Goal: Task Accomplishment & Management: Complete application form

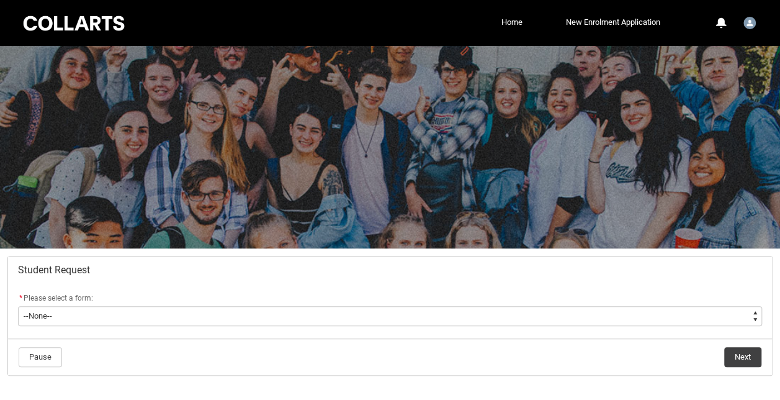
scroll to position [61, 0]
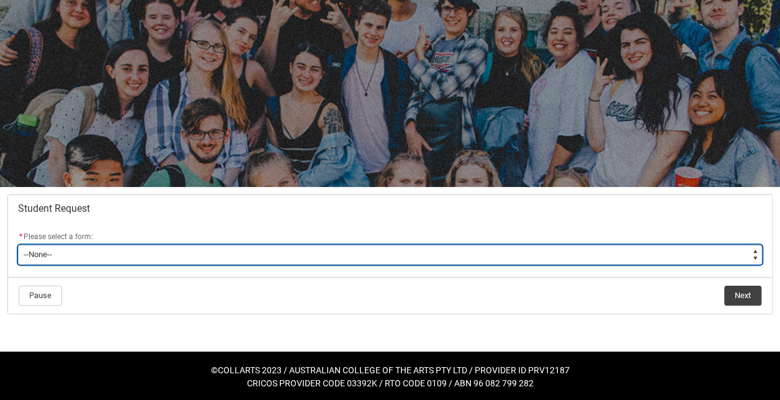
click at [302, 252] on select "--None-- Academic Transcript Application to Appeal Assignment Extension Change …" at bounding box center [390, 254] width 744 height 20
click at [119, 252] on select "--None-- Academic Transcript Application to Appeal Assignment Extension Change …" at bounding box center [390, 254] width 744 height 20
type lightning-select "Enrolment_Variation_Choice"
click at [18, 244] on select "--None-- Academic Transcript Application to Appeal Assignment Extension Change …" at bounding box center [390, 254] width 744 height 20
select select "Enrolment_Variation_Choice"
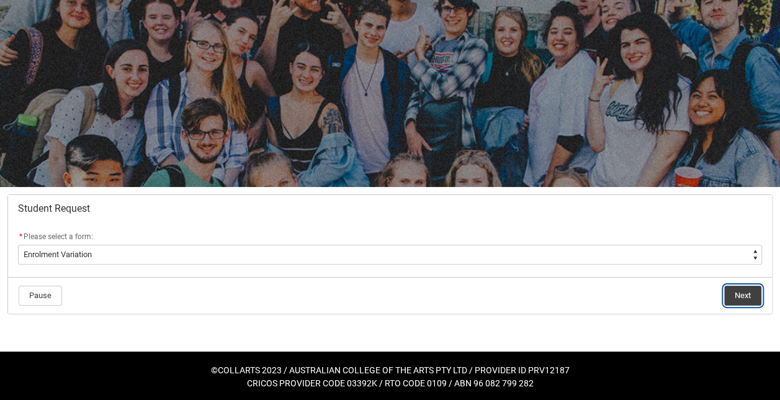
click at [751, 293] on button "Next" at bounding box center [742, 295] width 37 height 20
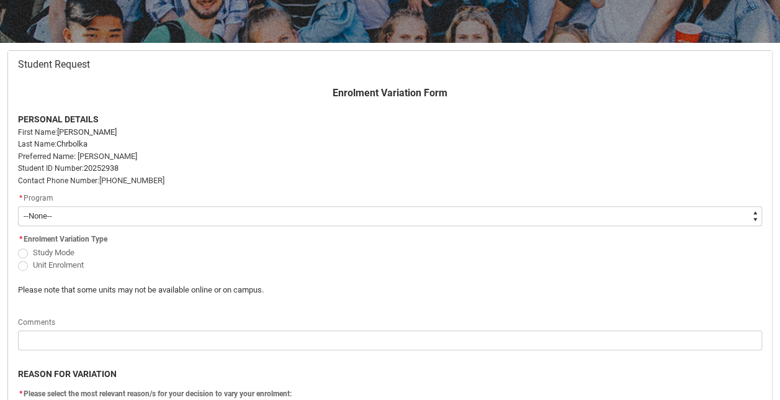
scroll to position [206, 0]
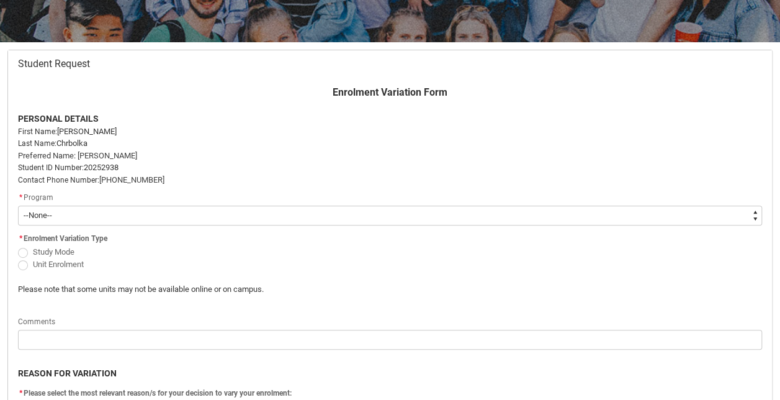
click at [170, 215] on select "--None-- Bachelor of Fashion Marketing (Buying and Retail Management)" at bounding box center [390, 215] width 744 height 20
type lightning-select "recordPicklist_ProgramEnrollment.a0jOZ000004EnwDYAS"
click at [18, 205] on select "--None-- Bachelor of Fashion Marketing (Buying and Retail Management)" at bounding box center [390, 215] width 744 height 20
select select "recordPicklist_ProgramEnrollment.a0jOZ000004EnwDYAS"
click at [16, 261] on flowruntime-screen-field "* Enrolment Variation Type Study Mode Unit Enrolment" at bounding box center [137, 252] width 253 height 45
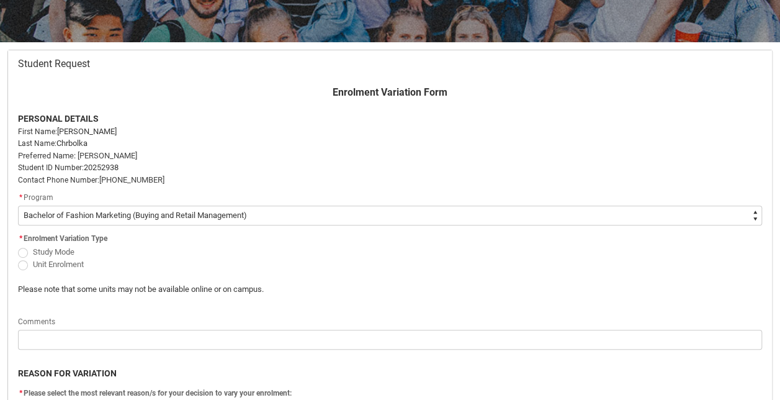
click at [22, 263] on span "Redu_Student_Request flow" at bounding box center [23, 265] width 10 height 10
click at [18, 257] on input "Unit Enrolment" at bounding box center [17, 257] width 1 height 1
radio input "true"
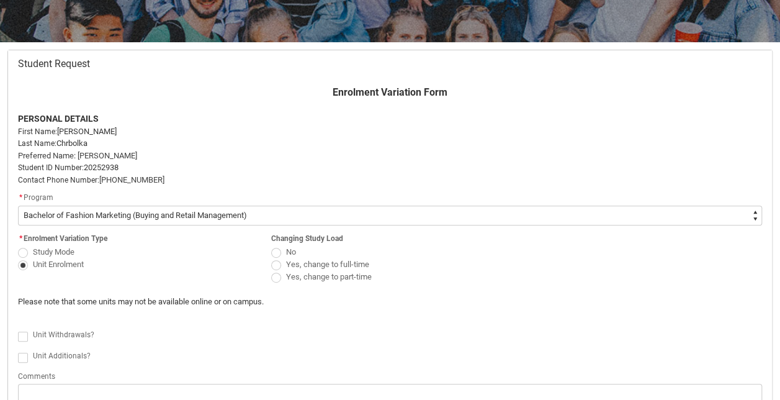
click at [278, 278] on span "Redu_Student_Request flow" at bounding box center [276, 277] width 10 height 10
click at [271, 270] on input "Yes, change to part-time" at bounding box center [270, 270] width 1 height 1
radio input "true"
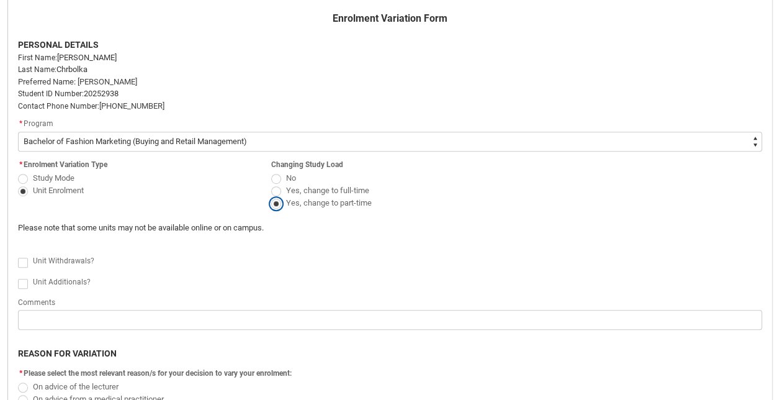
scroll to position [280, 0]
click at [19, 282] on span "Redu_Student_Request flow" at bounding box center [23, 283] width 10 height 10
click at [18, 276] on input "Redu_Student_Request flow" at bounding box center [17, 275] width 1 height 1
type lightning-input "true"
checkbox input "true"
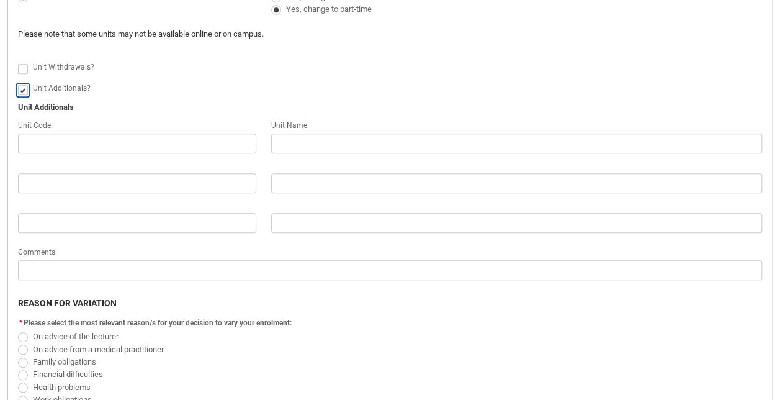
scroll to position [473, 0]
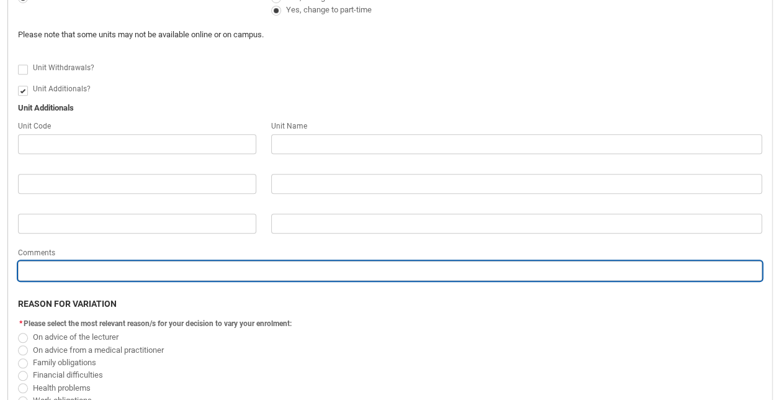
click at [104, 274] on input "Redu_Student_Request flow" at bounding box center [390, 271] width 744 height 20
type lightning-primitive-input-simple "W"
type input "W"
type lightning-primitive-input-simple "Wa"
type input "Wa"
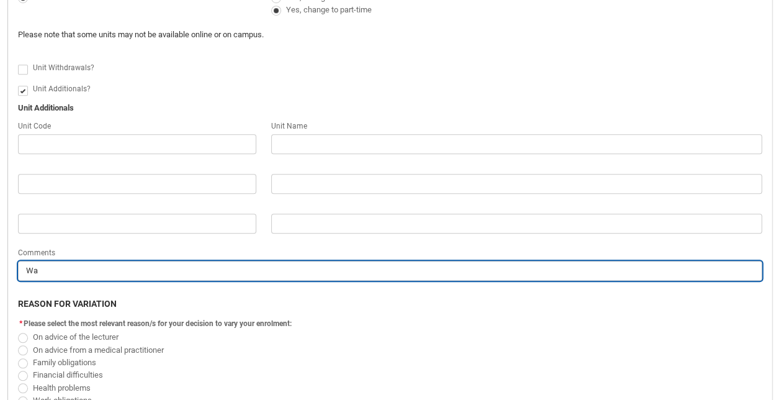
type lightning-primitive-input-simple "Wan"
type input "Wan"
type lightning-primitive-input-simple "Want"
type input "Want"
type lightning-primitive-input-simple "Wante"
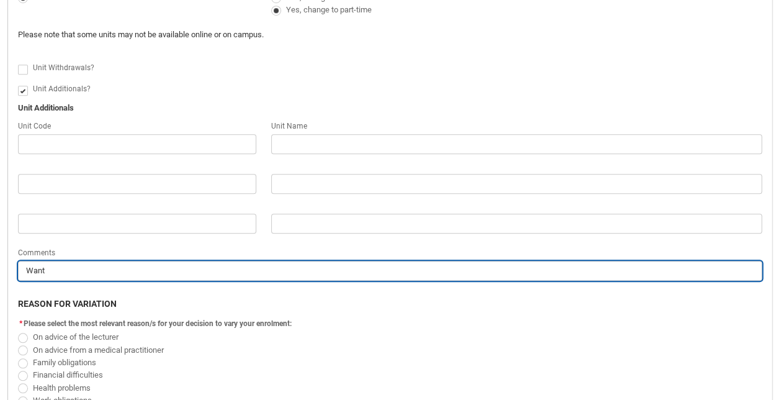
type input "Wante"
type lightning-primitive-input-simple "Want"
type input "Want"
type lightning-primitive-input-simple "Wanti"
type input "Wanti"
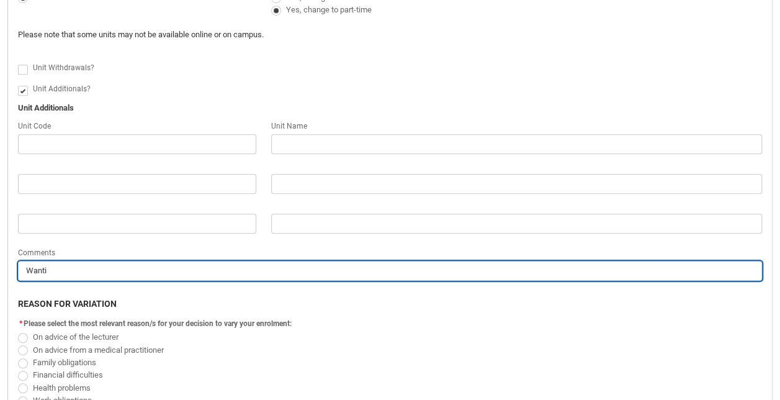
type lightning-primitive-input-simple "Wantin"
type input "Wantin"
type lightning-primitive-input-simple "Wanting"
type input "Wanting"
type lightning-primitive-input-simple "Wanting"
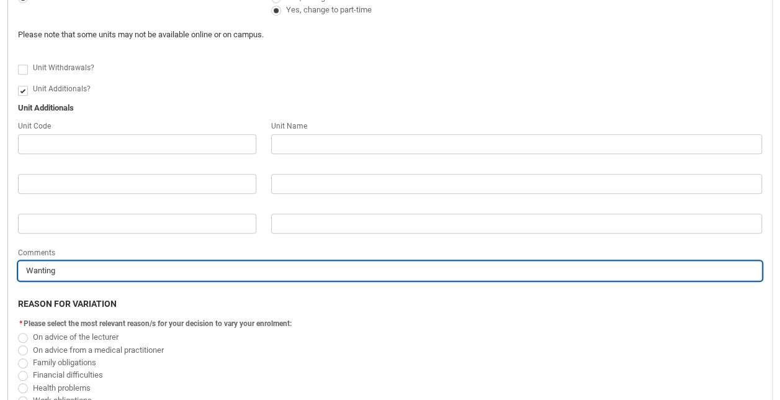
type input "Wanting"
type lightning-primitive-input-simple "Wanting t"
type input "Wanting t"
type lightning-primitive-input-simple "Wanting to"
type input "Wanting to"
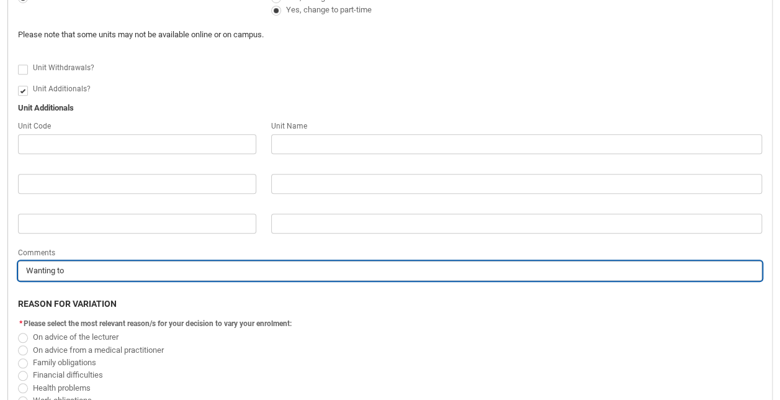
type lightning-primitive-input-simple "Wanting to"
type input "Wanting to"
type lightning-primitive-input-simple "Wanting to p"
type input "Wanting to p"
type lightning-primitive-input-simple "Wanting to pi"
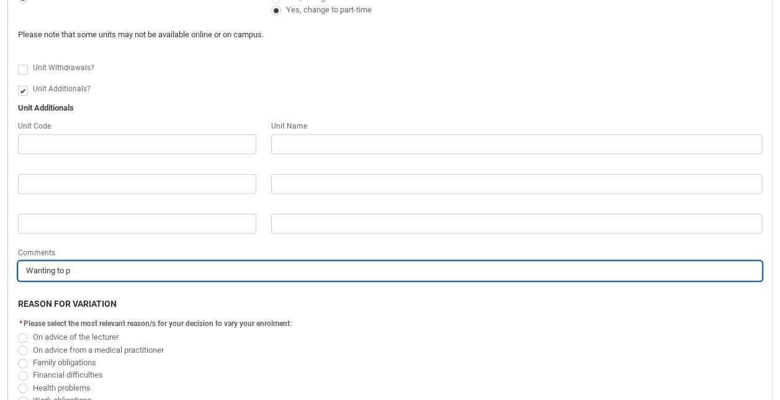
type input "Wanting to pi"
type lightning-primitive-input-simple "Wanting to pic"
type input "Wanting to pic"
type lightning-primitive-input-simple "Wanting to pick"
type input "Wanting to pick"
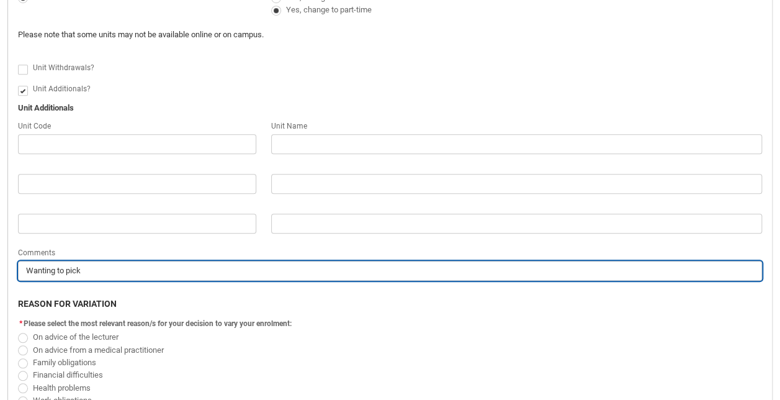
type lightning-primitive-input-simple "Wanting to pick"
type input "Wanting to pick"
type lightning-primitive-input-simple "Wanting to pick u"
type input "Wanting to pick u"
type lightning-primitive-input-simple "Wanting to pick up"
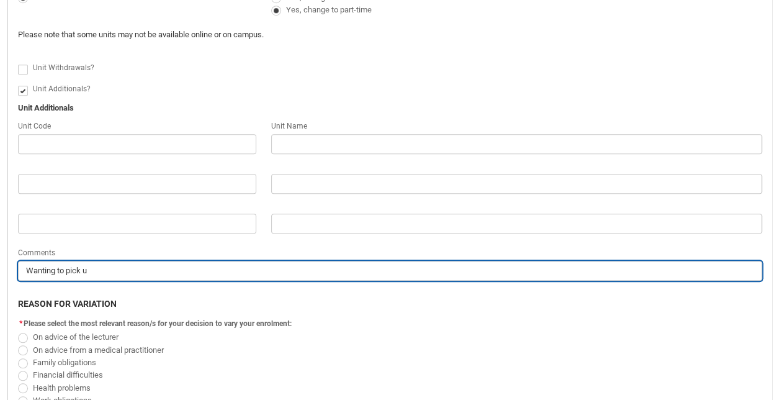
type input "Wanting to pick up"
type lightning-primitive-input-simple "Wanting to pick up"
type input "Wanting to pick up"
type lightning-primitive-input-simple "Wanting to pick up a"
type input "Wanting to pick up a"
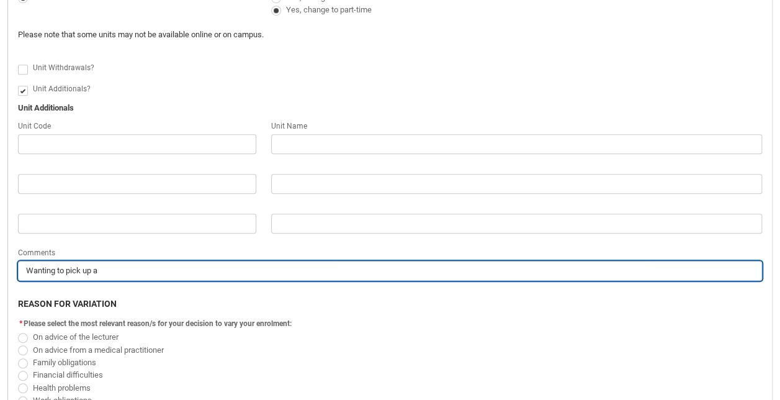
type lightning-primitive-input-simple "Wanting to pick up an"
type input "Wanting to pick up an"
type lightning-primitive-input-simple "Wanting to pick up an"
type input "Wanting to pick up an"
type lightning-primitive-input-simple "Wanting to pick up an a"
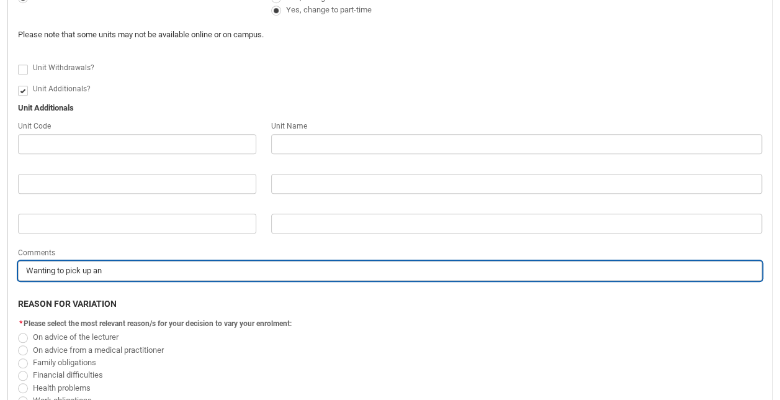
type input "Wanting to pick up an a"
type lightning-primitive-input-simple "Wanting to pick up an ad"
type input "Wanting to pick up an ad"
type lightning-primitive-input-simple "Wanting to pick up an add"
type input "Wanting to pick up an add"
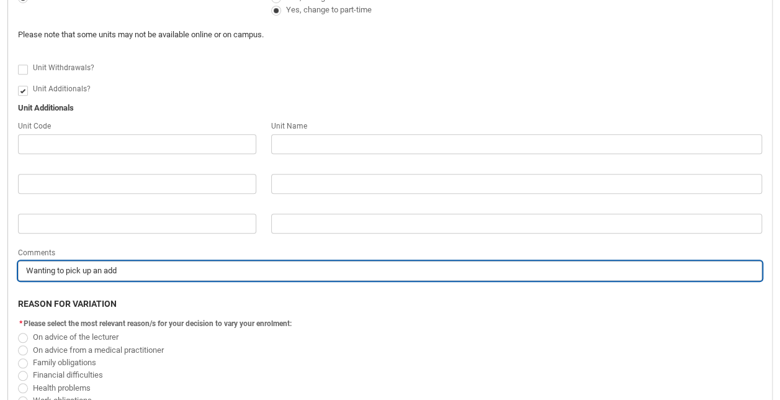
type lightning-primitive-input-simple "Wanting to pick up an addi"
type input "Wanting to pick up an addi"
type lightning-primitive-input-simple "Wanting to pick up an addit"
type input "Wanting to pick up an addit"
type lightning-primitive-input-simple "Wanting to pick up an addito"
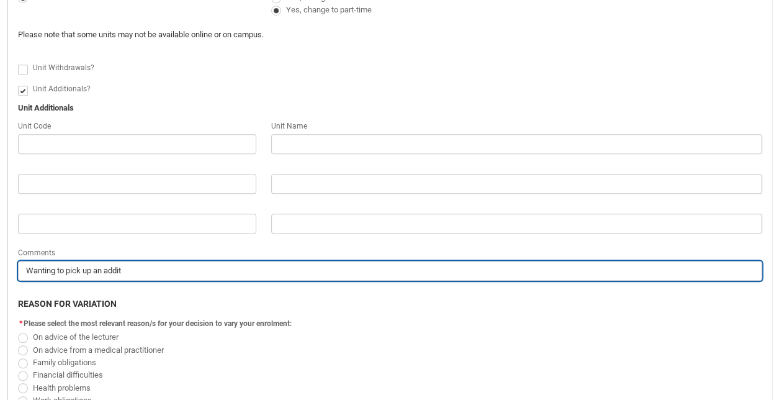
type input "Wanting to pick up an addito"
type lightning-primitive-input-simple "Wanting to pick up an additon"
type input "Wanting to pick up an additon"
type lightning-primitive-input-simple "Wanting to pick up an additona"
type input "Wanting to pick up an additona"
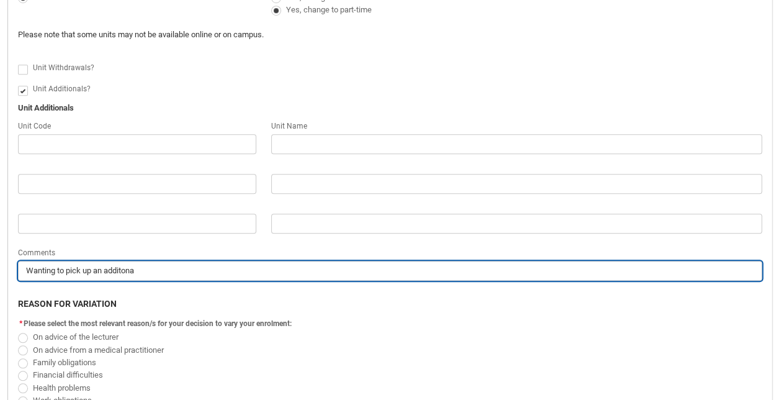
type lightning-primitive-input-simple "Wanting to pick up an additonal"
type input "Wanting to pick up an additonal"
type lightning-primitive-input-simple "Wanting to pick up an additonal"
type input "Wanting to pick up an additonal"
type lightning-primitive-input-simple "Wanting to pick up an additonal s"
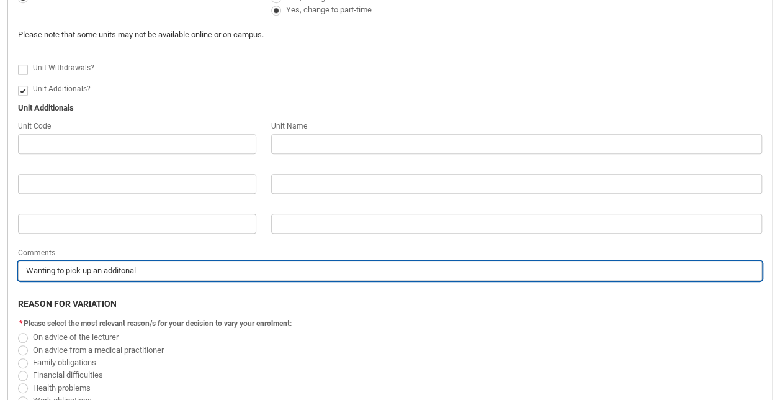
type input "Wanting to pick up an additonal s"
type lightning-primitive-input-simple "Wanting to pick up an additonal su"
type input "Wanting to pick up an additonal su"
type lightning-primitive-input-simple "Wanting to pick up an additonal sub"
type input "Wanting to pick up an additonal sub"
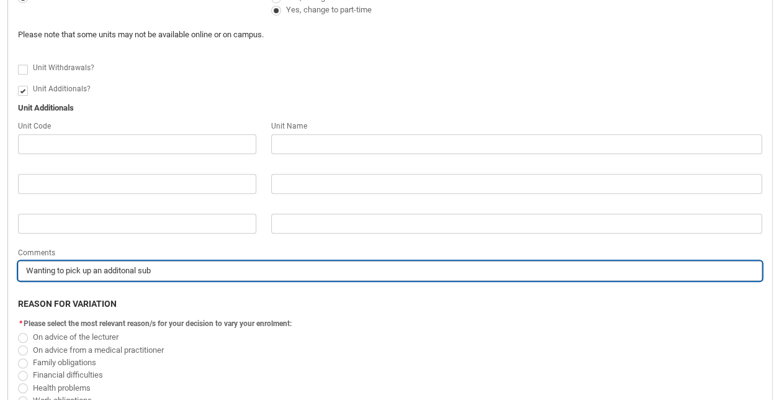
type lightning-primitive-input-simple "Wanting to pick up an additonal subj"
type input "Wanting to pick up an additonal subj"
type lightning-primitive-input-simple "Wanting to pick up an additonal sub"
type input "Wanting to pick up an additonal sub"
type lightning-primitive-input-simple "Wanting to pick up an additonal su"
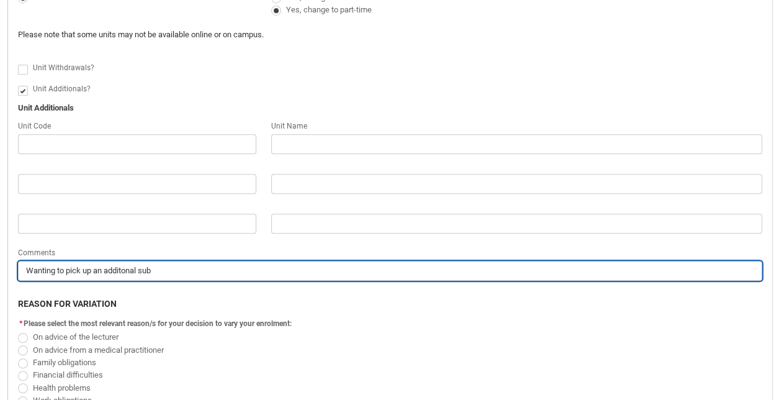
type input "Wanting to pick up an additonal su"
type lightning-primitive-input-simple "Wanting to pick up an additonal s"
type input "Wanting to pick up an additonal s"
type lightning-primitive-input-simple "Wanting to pick up an additonal"
type input "Wanting to pick up an additonal"
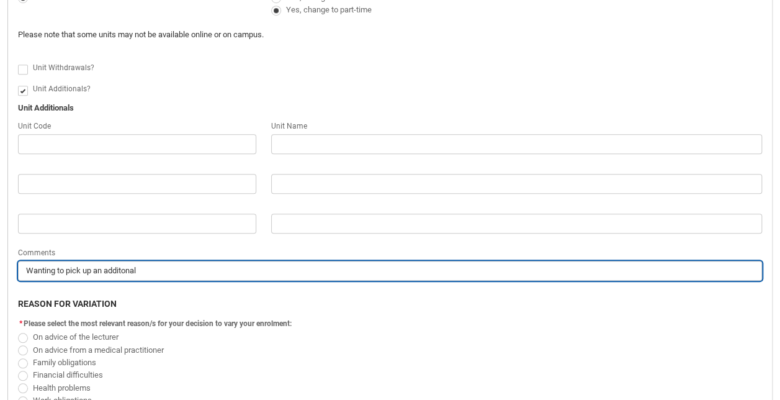
type lightning-primitive-input-simple "Wanting to pick up an additonal"
type input "Wanting to pick up an additonal"
type lightning-primitive-input-simple "Wanting to pick up an additona"
type input "Wanting to pick up an additona"
type lightning-primitive-input-simple "Wanting to pick up an additon"
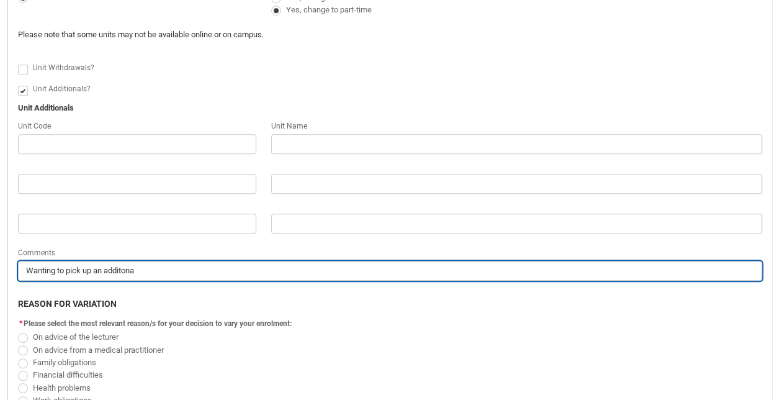
type input "Wanting to pick up an additon"
type lightning-primitive-input-simple "Wanting to pick up an addito"
type input "Wanting to pick up an addito"
type lightning-primitive-input-simple "Wanting to pick up an addit"
type input "Wanting to pick up an addit"
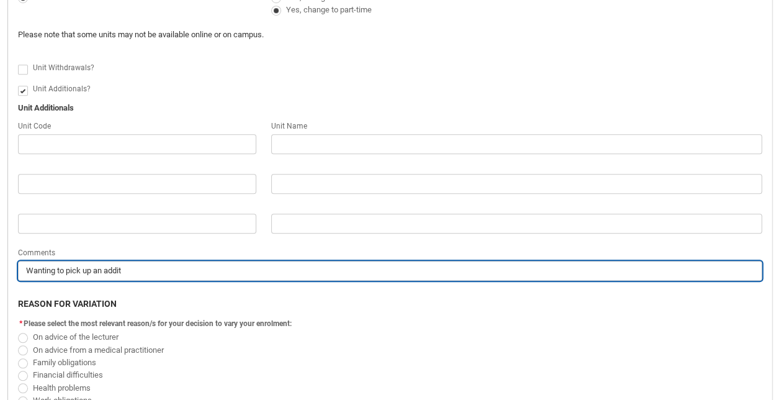
type lightning-primitive-input-simple "Wanting to pick up an additi"
type input "Wanting to pick up an additi"
type lightning-primitive-input-simple "Wanting to pick up an additio"
type input "Wanting to pick up an additio"
type lightning-primitive-input-simple "Wanting to pick up an addition"
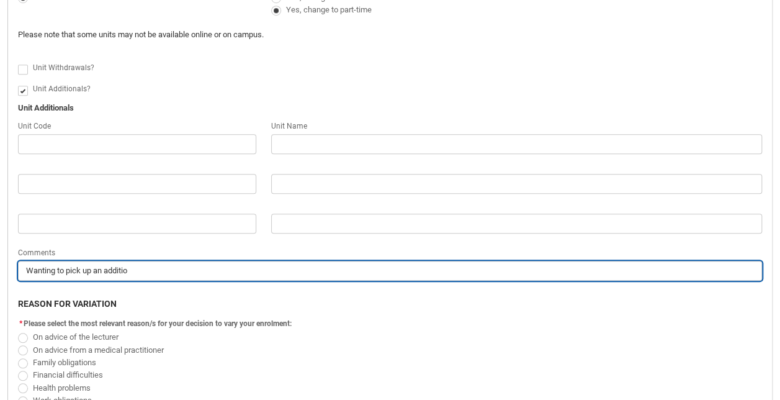
type input "Wanting to pick up an addition"
type lightning-primitive-input-simple "Wanting to pick up an addition"
type input "Wanting to pick up an addition"
type lightning-primitive-input-simple "Wanting to pick up an addition"
type input "Wanting to pick up an addition"
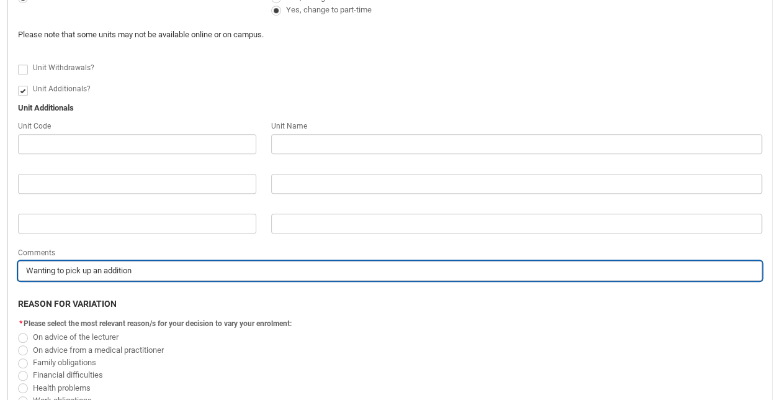
type lightning-primitive-input-simple "Wanting to pick up an additiona"
type input "Wanting to pick up an additiona"
type lightning-primitive-input-simple "Wanting to pick up an additional"
type input "Wanting to pick up an additional"
type lightning-primitive-input-simple "Wanting to pick up an additional"
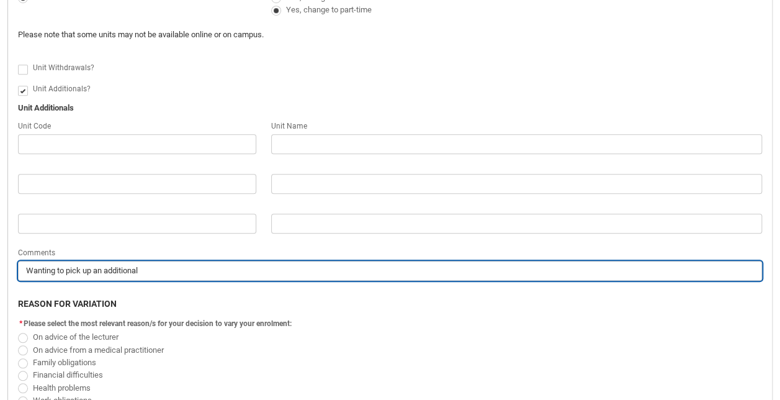
type input "Wanting to pick up an additional"
type lightning-primitive-input-simple "Wanting to pick up an additional s"
type input "Wanting to pick up an additional s"
type lightning-primitive-input-simple "Wanting to pick up an additional su"
type input "Wanting to pick up an additional su"
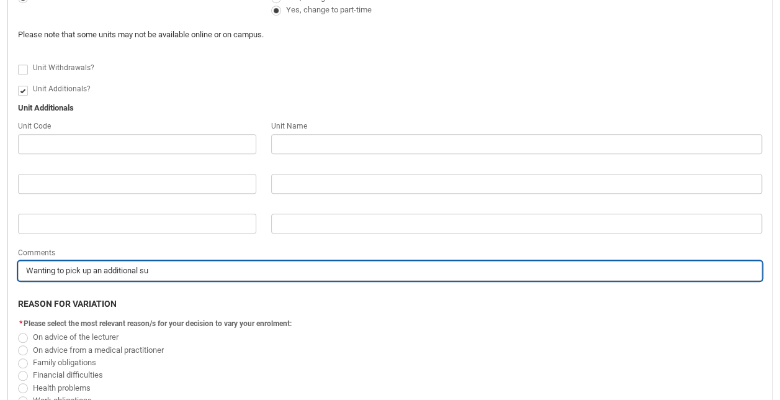
type lightning-primitive-input-simple "Wanting to pick up an additional sub"
type input "Wanting to pick up an additional sub"
type lightning-primitive-input-simple "Wanting to pick up an additional subj"
type input "Wanting to pick up an additional subj"
type lightning-primitive-input-simple "Wanting to pick up an additional subje"
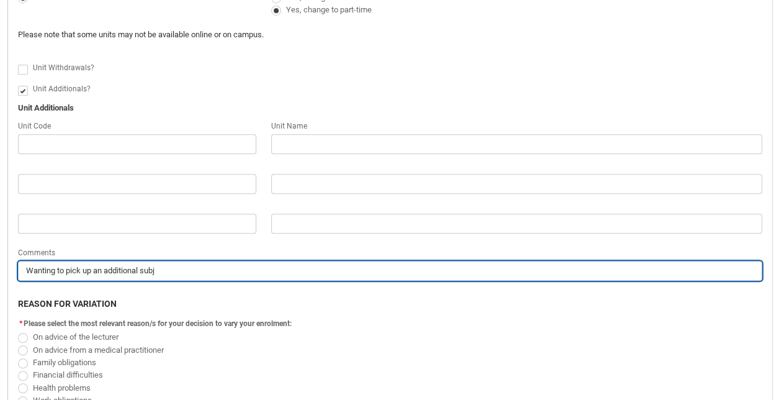
type input "Wanting to pick up an additional subje"
type lightning-primitive-input-simple "Wanting to pick up an additional subjec"
type input "Wanting to pick up an additional subjec"
type lightning-primitive-input-simple "Wanting to pick up an additional subject"
type input "Wanting to pick up an additional subject"
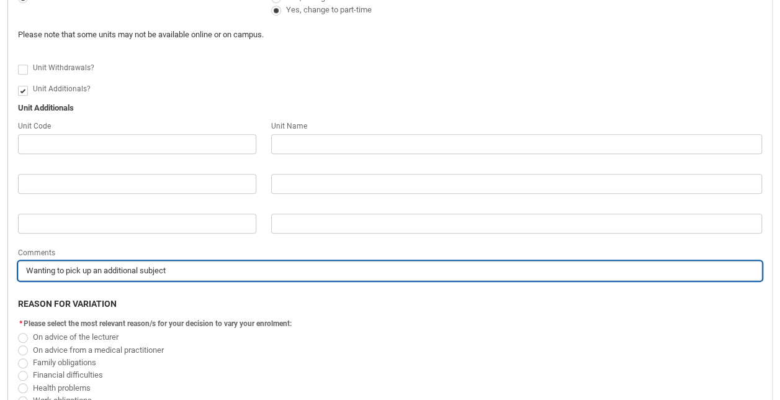
type lightning-primitive-input-simple "Wanting to pick up an additional subject"
type input "Wanting to pick up an additional subject"
type lightning-primitive-input-simple "Wanting to pick up an additional subject t"
type input "Wanting to pick up an additional subject t"
type lightning-primitive-input-simple "Wanting to pick up an additional subject to"
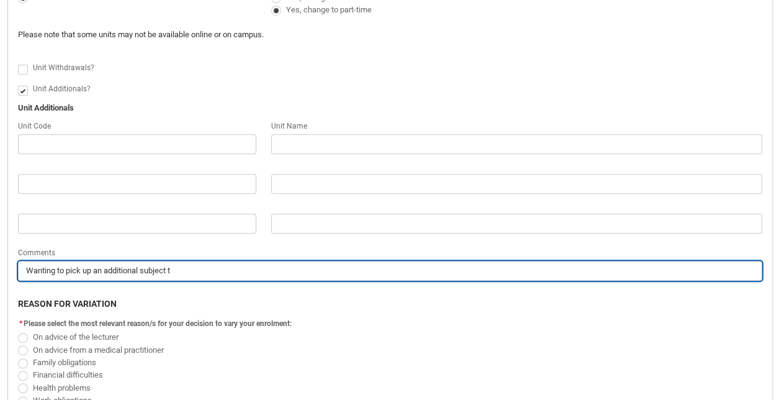
type input "Wanting to pick up an additional subject to"
type lightning-primitive-input-simple "Wanting to pick up an additional subject t"
type input "Wanting to pick up an additional subject t"
type lightning-primitive-input-simple "Wanting to pick up an additional subject"
type input "Wanting to pick up an additional subject"
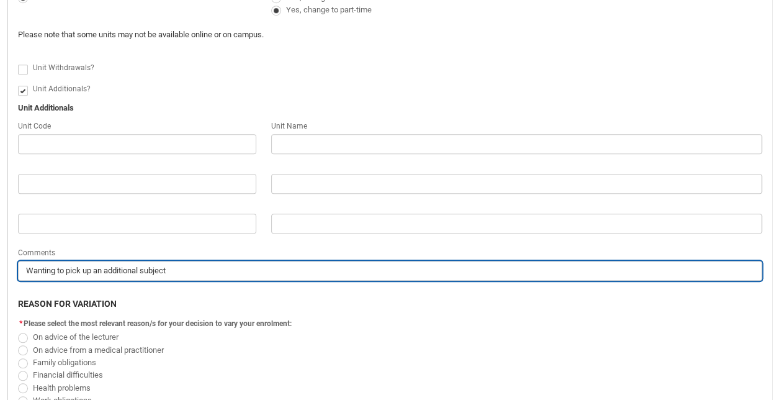
type lightning-primitive-input-simple "Wanting to pick up an additional subject"
type input "Wanting to pick up an additional subject"
type lightning-primitive-input-simple "Wanting to pick up an additional subject,"
type input "Wanting to pick up an additional subject,"
type lightning-primitive-input-simple "Wanting to pick up an additional subject,"
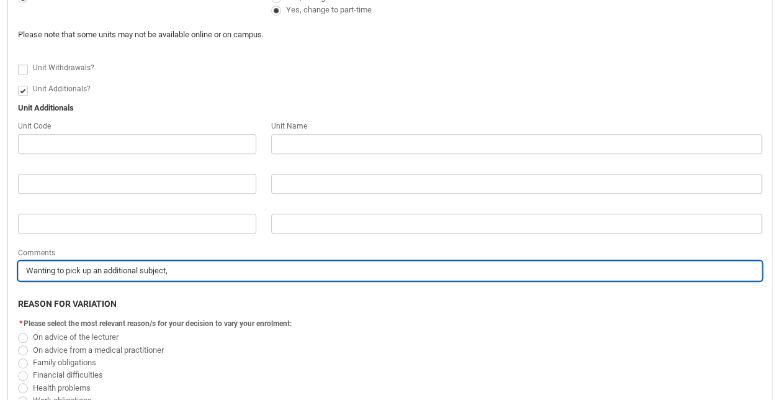
type input "Wanting to pick up an additional subject,"
type lightning-primitive-input-simple "Wanting to pick up an additional subject, c"
type input "Wanting to pick up an additional subject, c"
type lightning-primitive-input-simple "Wanting to pick up an additional subject, ch"
type input "Wanting to pick up an additional subject, ch"
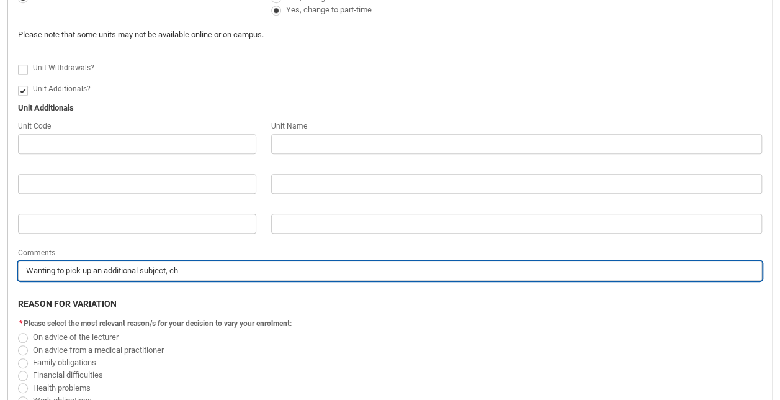
type lightning-primitive-input-simple "Wanting to pick up an additional subject, chn"
type input "Wanting to pick up an additional subject, chn"
type lightning-primitive-input-simple "Wanting to pick up an additional subject, chna"
type input "Wanting to pick up an additional subject, chna"
type lightning-primitive-input-simple "Wanting to pick up an additional subject, chnag"
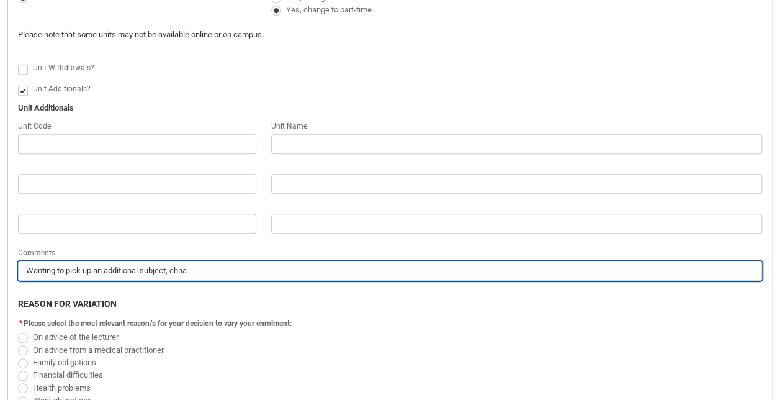
type input "Wanting to pick up an additional subject, chnag"
type lightning-primitive-input-simple "Wanting to pick up an additional subject, chnagi"
type input "Wanting to pick up an additional subject, chnagi"
type lightning-primitive-input-simple "Wanting to pick up an additional subject, chnagin"
type input "Wanting to pick up an additional subject, chnagin"
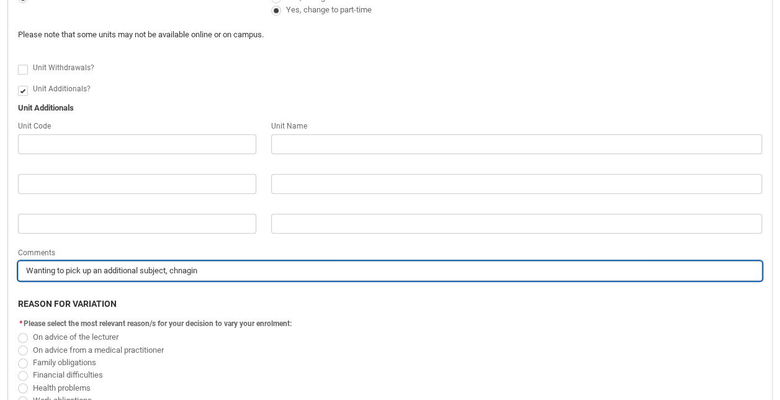
type lightning-primitive-input-simple "Wanting to pick up an additional subject, chnaging"
type input "Wanting to pick up an additional subject, chnaging"
type lightning-primitive-input-simple "Wanting to pick up an additional subject, chnaging"
type input "Wanting to pick up an additional subject, chnaging"
type lightning-primitive-input-simple "Wanting to pick up an additional subject, chnaging"
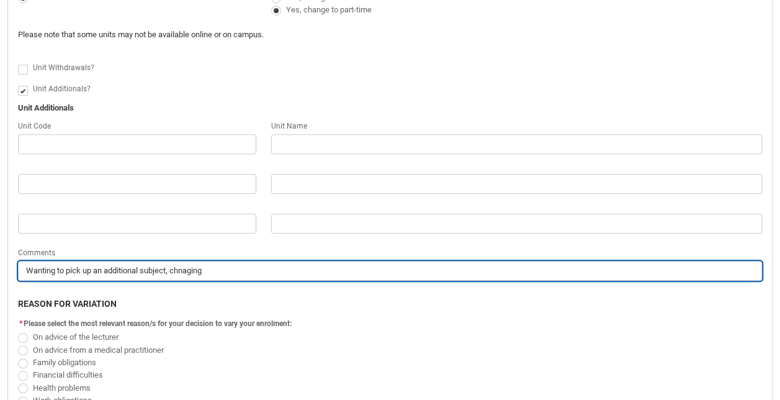
type input "Wanting to pick up an additional subject, chnaging"
type lightning-primitive-input-simple "Wanting to pick up an additional subject, chnagin"
type input "Wanting to pick up an additional subject, chnagin"
type lightning-primitive-input-simple "Wanting to pick up an additional subject, chnagi"
type input "Wanting to pick up an additional subject, chnagi"
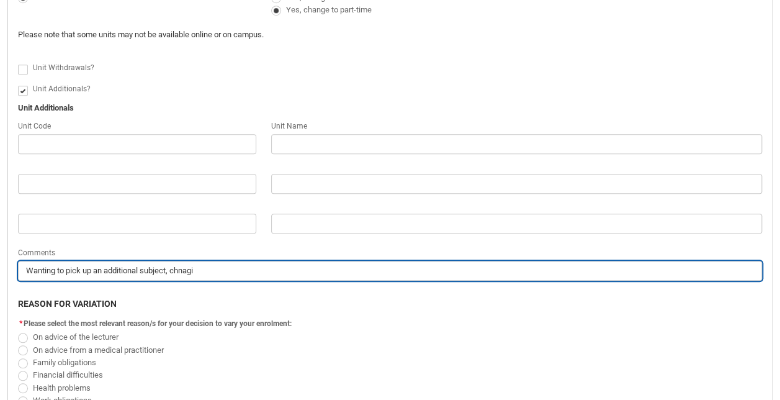
type lightning-primitive-input-simple "Wanting to pick up an additional subject, chnag"
type input "Wanting to pick up an additional subject, chnag"
type lightning-primitive-input-simple "Wanting to pick up an additional subject, chna"
type input "Wanting to pick up an additional subject, chna"
type lightning-primitive-input-simple "Wanting to pick up an additional subject, chn"
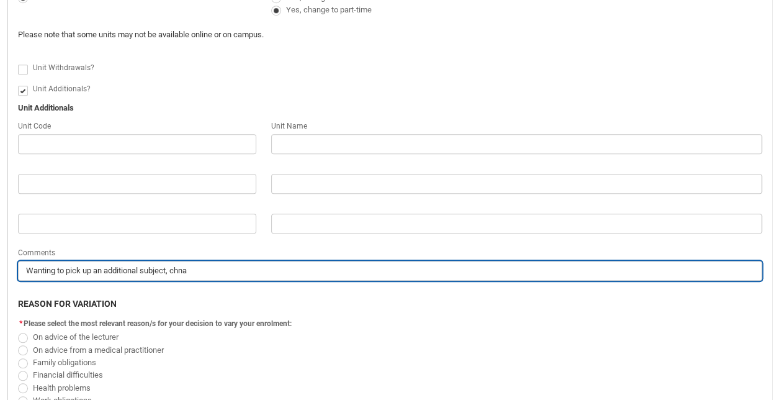
type input "Wanting to pick up an additional subject, chn"
type lightning-primitive-input-simple "Wanting to pick up an additional subject, ch"
type input "Wanting to pick up an additional subject, ch"
type lightning-primitive-input-simple "Wanting to pick up an additional subject, cha"
type input "Wanting to pick up an additional subject, cha"
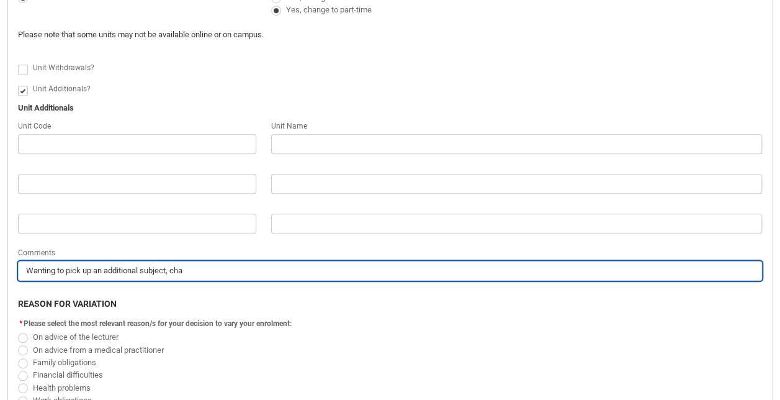
type lightning-primitive-input-simple "Wanting to pick up an additional subject, chan"
type input "Wanting to pick up an additional subject, chan"
type lightning-primitive-input-simple "Wanting to pick up an additional subject, chang"
type input "Wanting to pick up an additional subject, chang"
type lightning-primitive-input-simple "Wanting to pick up an additional subject, changi"
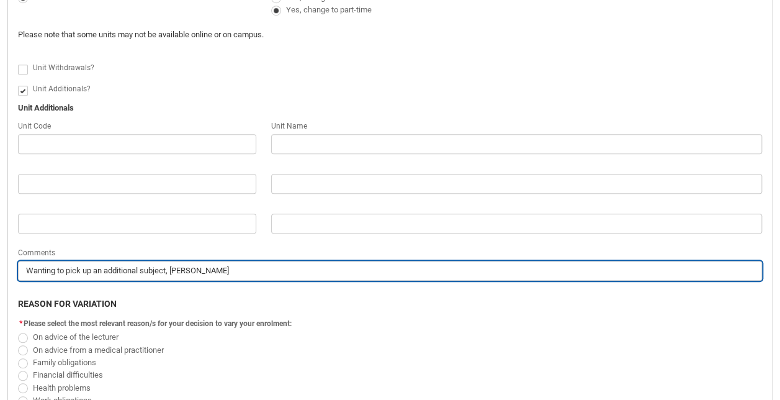
type input "Wanting to pick up an additional subject, changi"
type lightning-primitive-input-simple "Wanting to pick up an additional subject, changin"
type input "Wanting to pick up an additional subject, changin"
type lightning-primitive-input-simple "Wanting to pick up an additional subject, changing"
type input "Wanting to pick up an additional subject, changing"
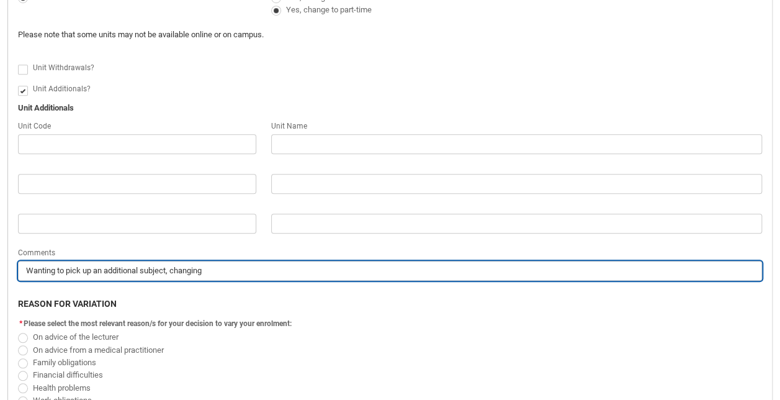
type lightning-primitive-input-simple "Wanting to pick up an additional subject, changing"
type input "Wanting to pick up an additional subject, changing"
type lightning-primitive-input-simple "Wanting to pick up an additional subject, changing d"
type input "Wanting to pick up an additional subject, changing d"
type lightning-primitive-input-simple "Wanting to pick up an additional subject, changing"
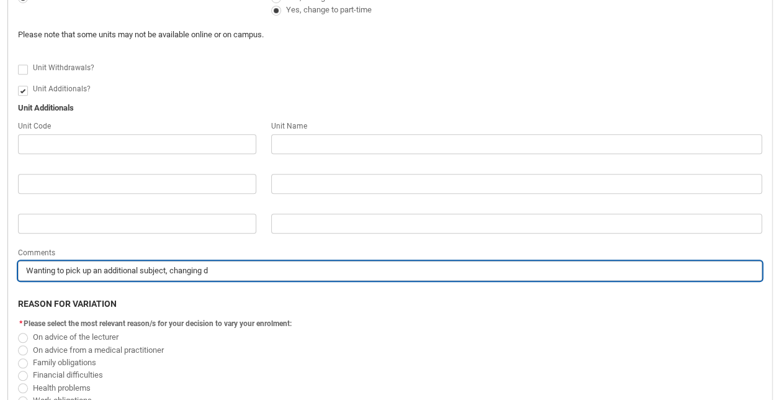
type input "Wanting to pick up an additional subject, changing"
type lightning-primitive-input-simple "Wanting to pick up an additional subject, changing f"
type input "Wanting to pick up an additional subject, changing f"
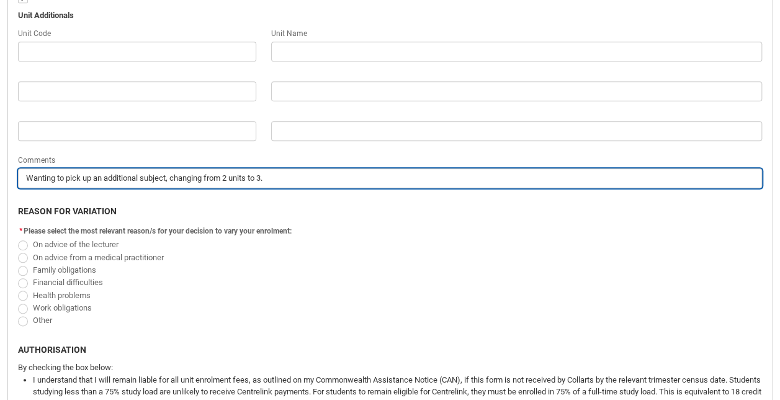
scroll to position [566, 0]
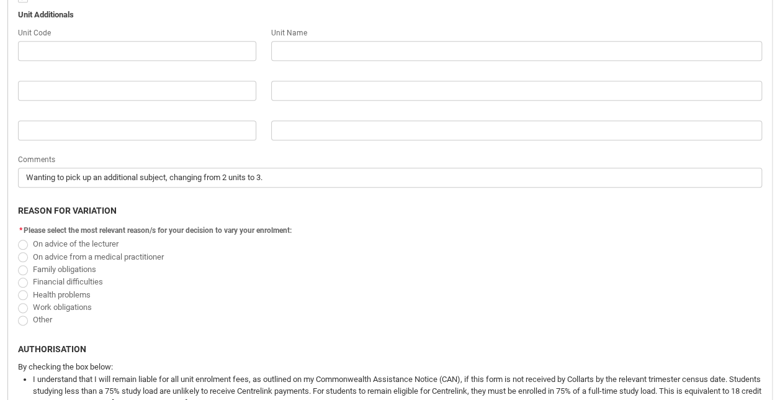
click at [24, 303] on span "Redu_Student_Request flow" at bounding box center [23, 308] width 10 height 10
click at [18, 300] on input "Work obligations" at bounding box center [17, 300] width 1 height 1
click at [21, 319] on span "Redu_Student_Request flow" at bounding box center [23, 320] width 10 height 10
click at [18, 313] on input "Other" at bounding box center [17, 312] width 1 height 1
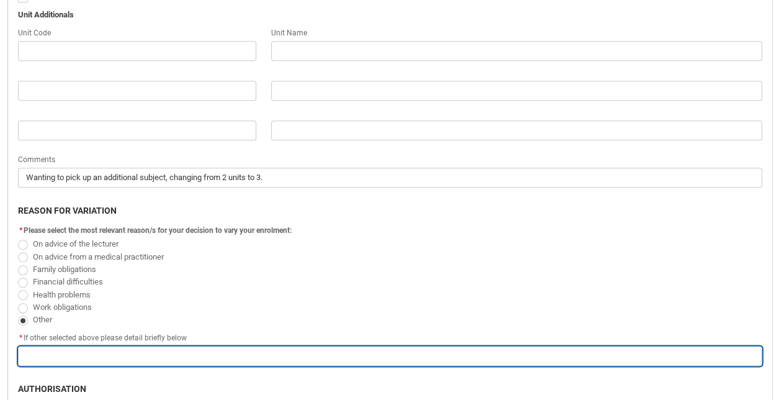
click at [83, 351] on input "Redu_Student_Request flow" at bounding box center [390, 356] width 744 height 20
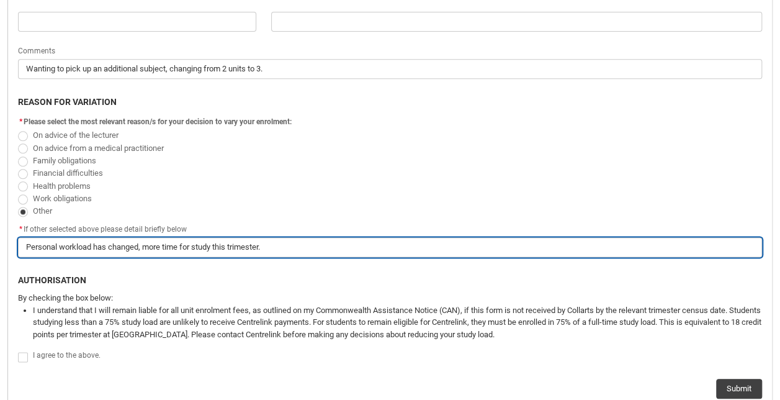
scroll to position [676, 0]
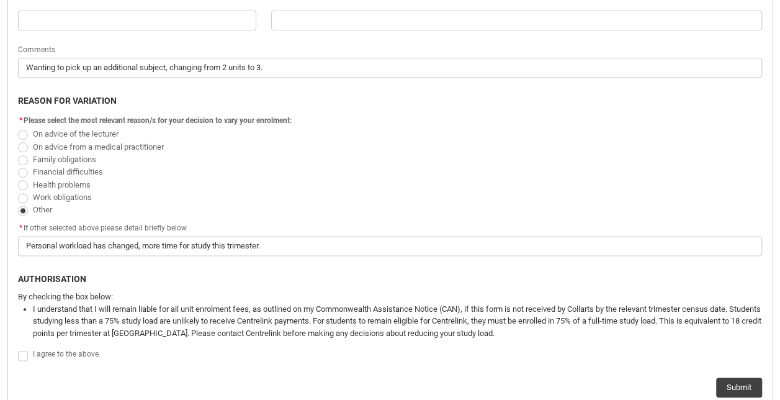
click at [22, 352] on span "Redu_Student_Request flow" at bounding box center [23, 356] width 10 height 10
click at [18, 349] on input "Redu_Student_Request flow" at bounding box center [17, 348] width 1 height 1
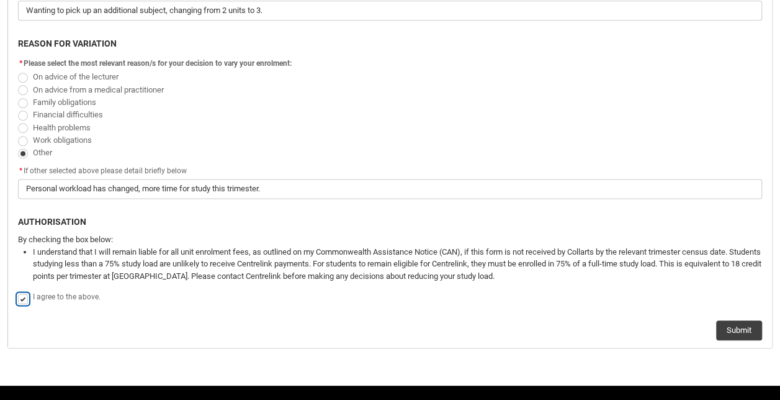
scroll to position [734, 0]
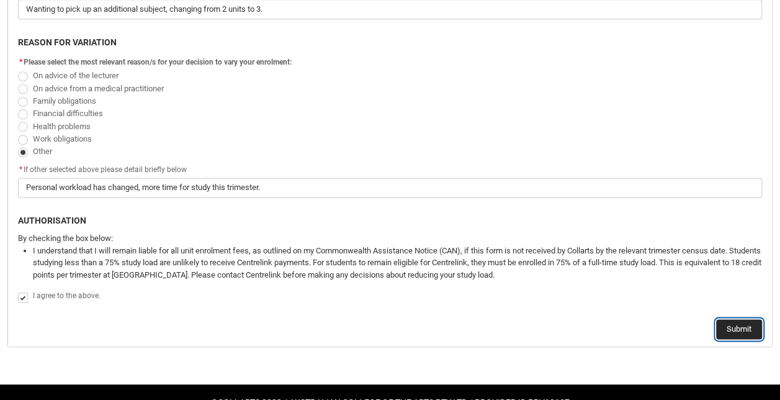
click at [725, 323] on button "Submit" at bounding box center [739, 329] width 46 height 20
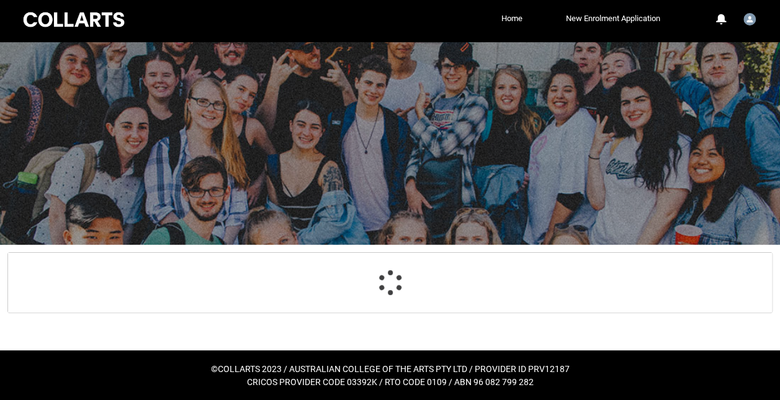
scroll to position [40, 0]
